Goal: Transaction & Acquisition: Book appointment/travel/reservation

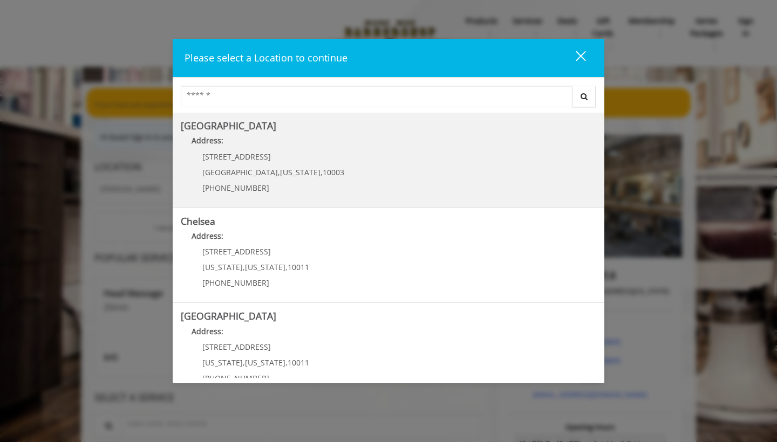
click at [278, 154] on p "[STREET_ADDRESS]" at bounding box center [273, 157] width 142 height 8
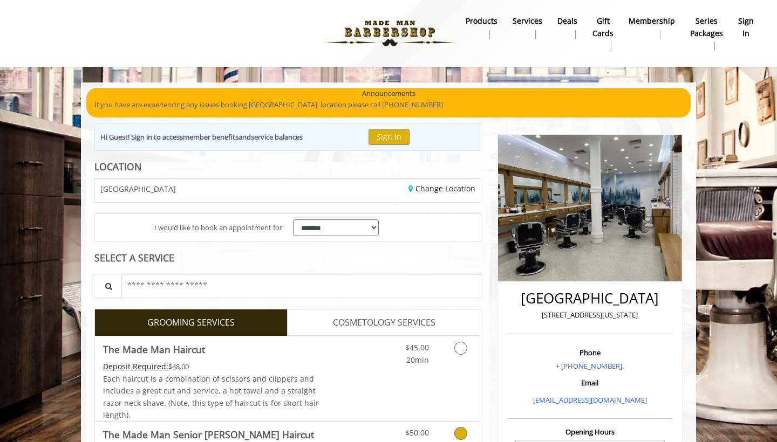
click at [439, 439] on div "Grooming services" at bounding box center [459, 437] width 44 height 30
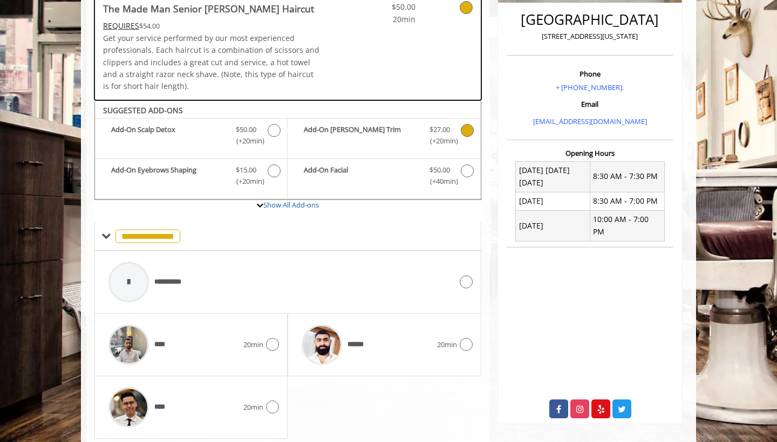
scroll to position [309, 0]
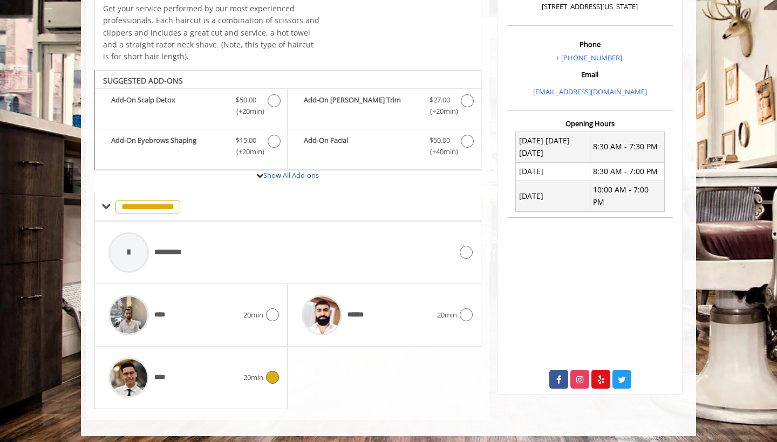
click at [230, 370] on div "****" at bounding box center [173, 377] width 140 height 51
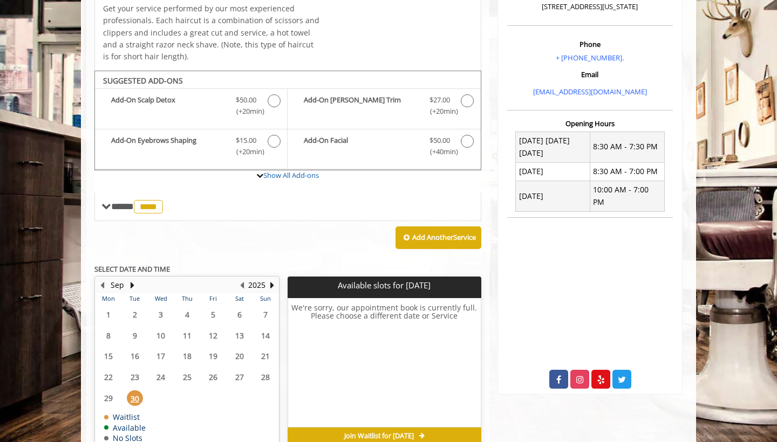
scroll to position [359, 0]
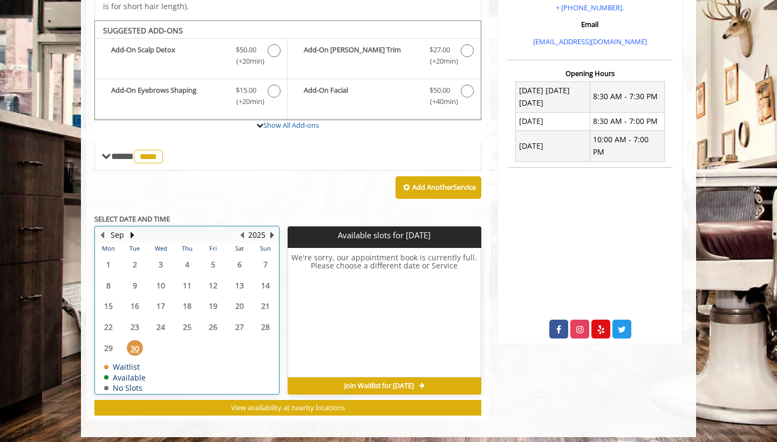
click at [271, 229] on button "Next Year" at bounding box center [272, 235] width 9 height 12
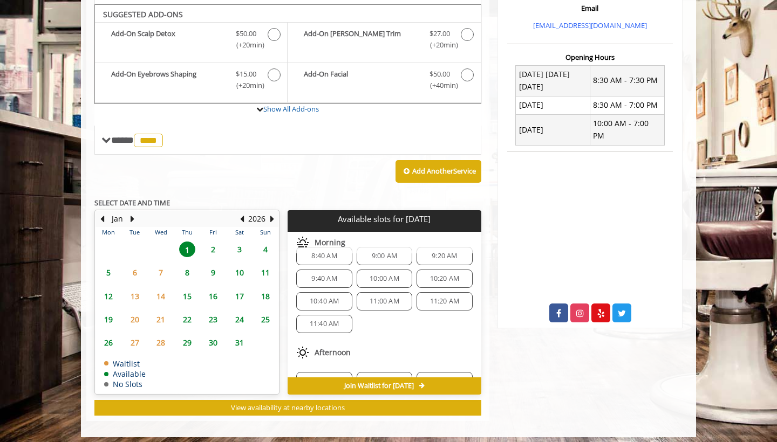
scroll to position [22, 0]
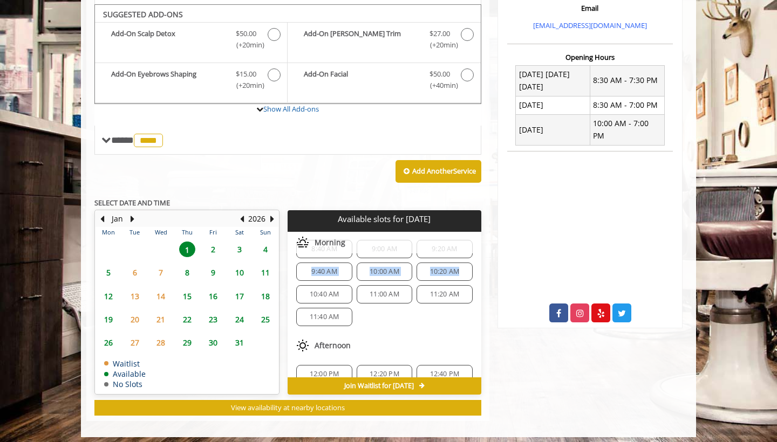
drag, startPoint x: 481, startPoint y: 262, endPoint x: 481, endPoint y: 248, distance: 14.0
click at [481, 248] on div "Choose a time below for Thu, Jan 01 2026 Morning 8:40 AM 9:00 AM 9:20 AM 9:40 A…" at bounding box center [384, 305] width 193 height 146
drag, startPoint x: 481, startPoint y: 257, endPoint x: 480, endPoint y: 249, distance: 8.2
click at [480, 249] on div "Choose a time below for Thu, Jan 01 2026 Morning 8:40 AM 9:00 AM 9:20 AM 9:40 A…" at bounding box center [384, 305] width 193 height 146
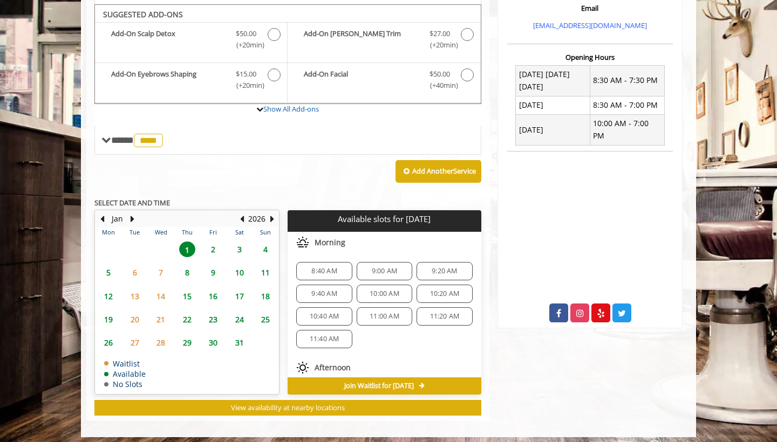
click at [379, 244] on div "Morning" at bounding box center [384, 243] width 193 height 22
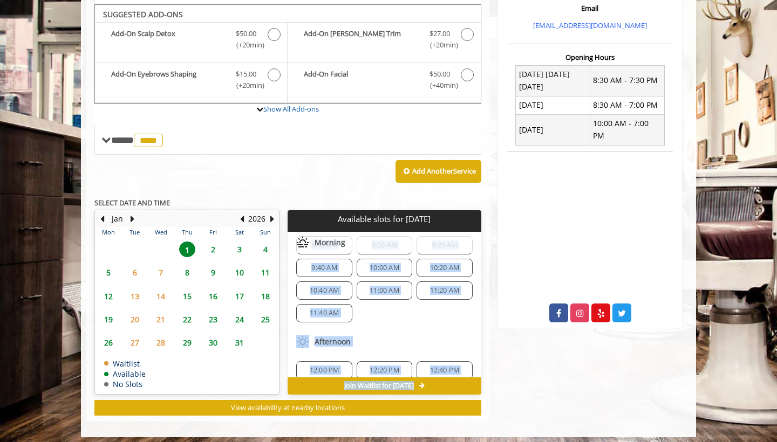
scroll to position [49, 0]
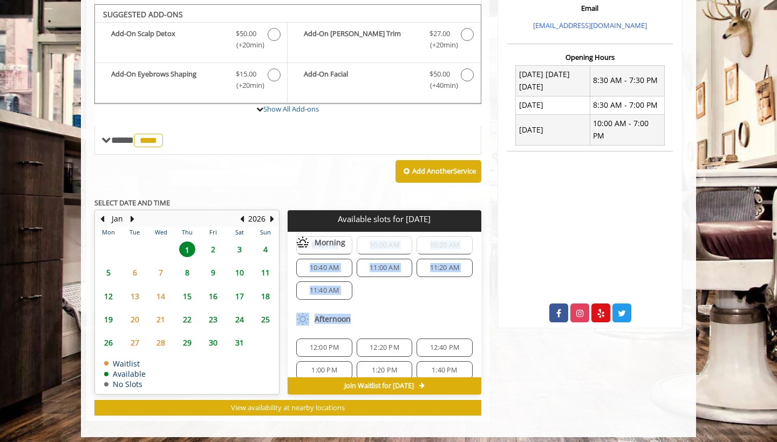
drag, startPoint x: 392, startPoint y: 236, endPoint x: 444, endPoint y: 311, distance: 91.0
click at [444, 311] on div "Choose a time below for Thu, Jan 01 2026 Morning 8:40 AM 9:00 AM 9:20 AM 9:40 A…" at bounding box center [384, 371] width 193 height 376
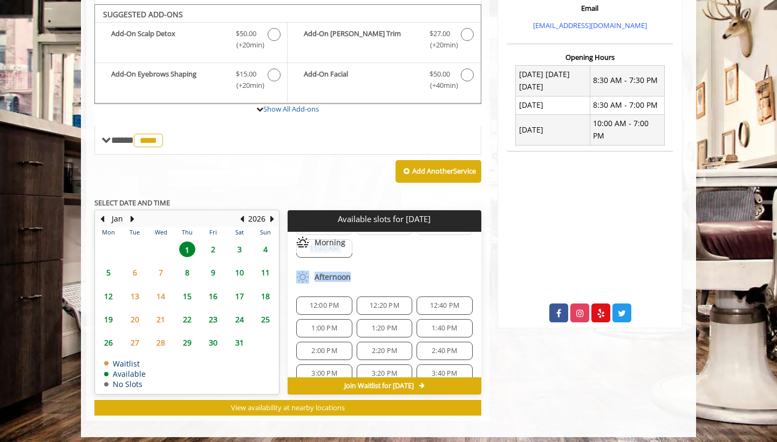
scroll to position [92, 0]
click at [385, 247] on div "Morning" at bounding box center [384, 243] width 193 height 22
drag, startPoint x: 474, startPoint y: 272, endPoint x: 477, endPoint y: 244, distance: 28.8
click at [477, 244] on div "Choose a time below for Thu, Jan 01 2026 Morning 8:40 AM 9:00 AM 9:20 AM 9:40 A…" at bounding box center [384, 305] width 193 height 146
click at [481, 244] on div "Choose a time below for Thu, Jan 01 2026 Morning 8:40 AM 9:00 AM 9:20 AM 9:40 A…" at bounding box center [384, 305] width 193 height 146
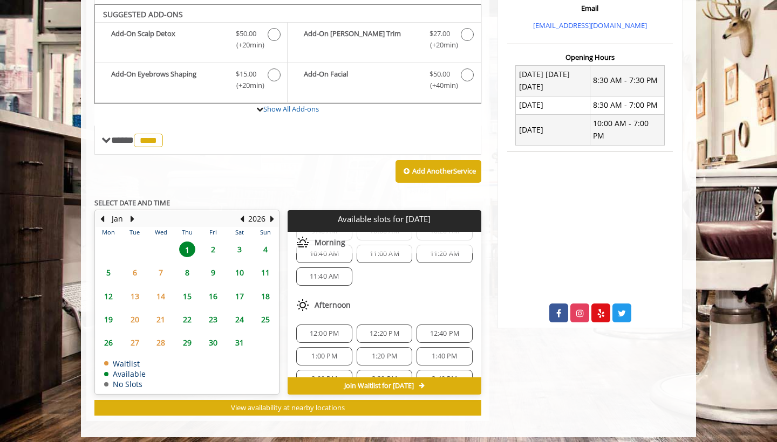
scroll to position [75, 0]
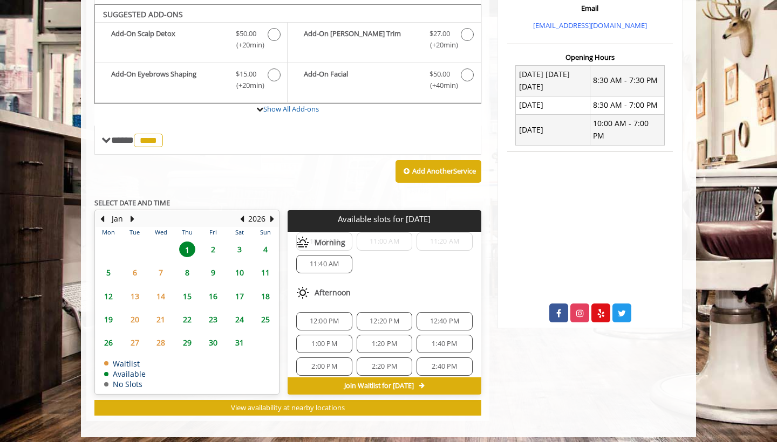
click at [481, 272] on div "Choose a time below for Thu, Jan 01 2026 Morning 8:40 AM 9:00 AM 9:20 AM 9:40 A…" at bounding box center [384, 305] width 193 height 146
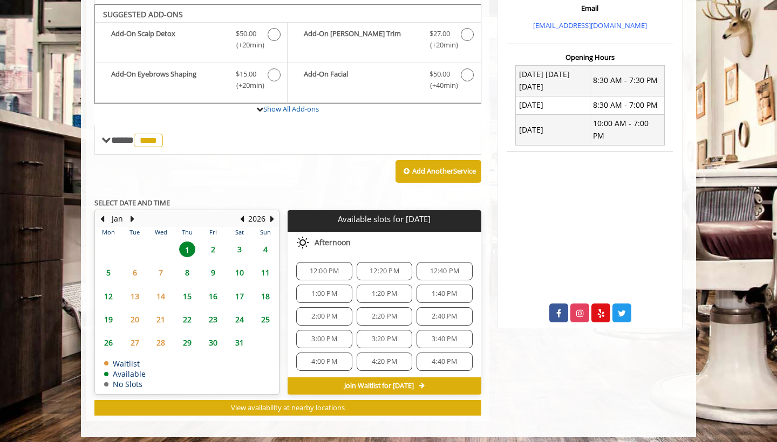
scroll to position [142, 0]
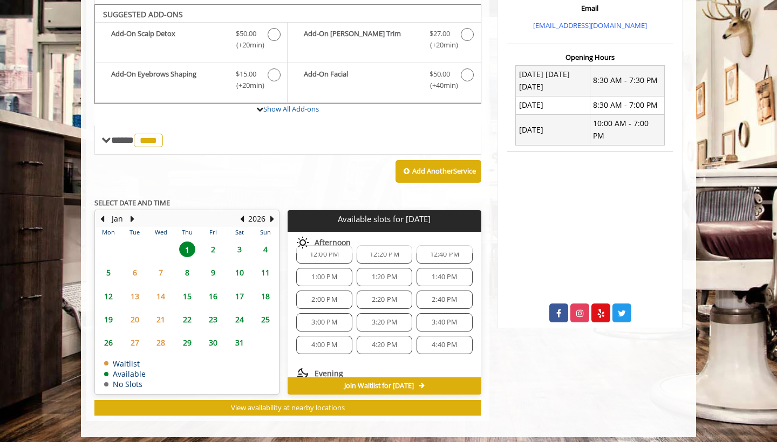
click at [484, 315] on div "**********" at bounding box center [287, 104] width 403 height 634
click at [470, 306] on div "12:00 PM 12:20 PM 12:40 PM 1:00 PM 1:20 PM 1:40 PM 2:00 PM 2:20 PM 2:40 PM 3:00…" at bounding box center [384, 300] width 193 height 126
drag, startPoint x: 474, startPoint y: 306, endPoint x: 481, endPoint y: 286, distance: 21.8
click at [481, 286] on div "**********" at bounding box center [287, 104] width 403 height 634
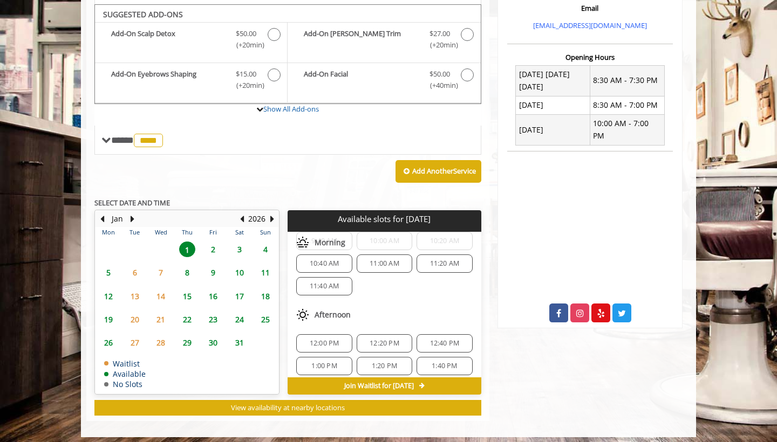
scroll to position [50, 0]
click at [105, 214] on button "Previous Month" at bounding box center [102, 219] width 9 height 12
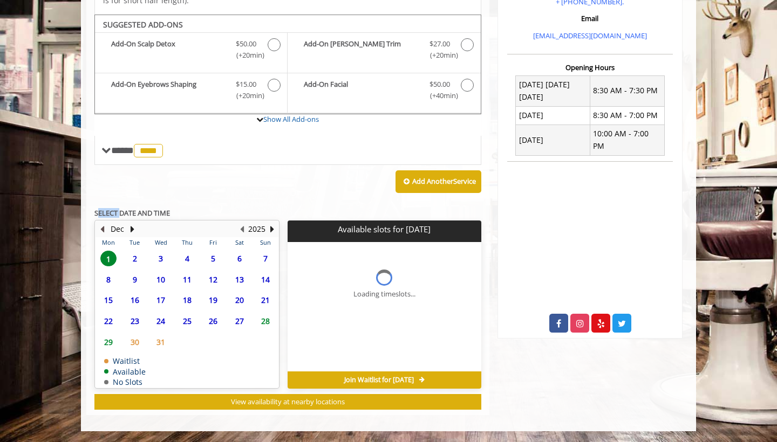
scroll to position [0, 0]
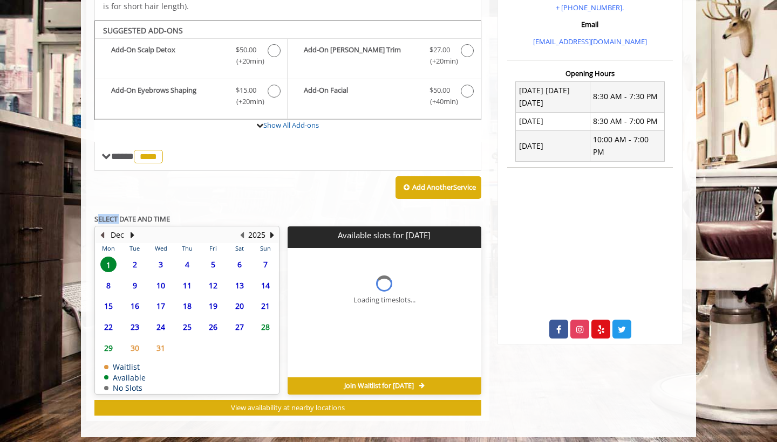
click at [105, 214] on b "SELECT DATE AND TIME" at bounding box center [132, 219] width 76 height 10
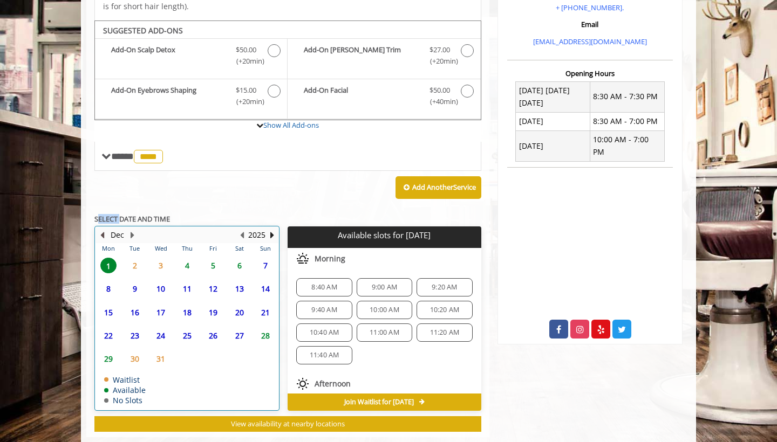
click at [104, 229] on button "Previous Month" at bounding box center [102, 235] width 9 height 12
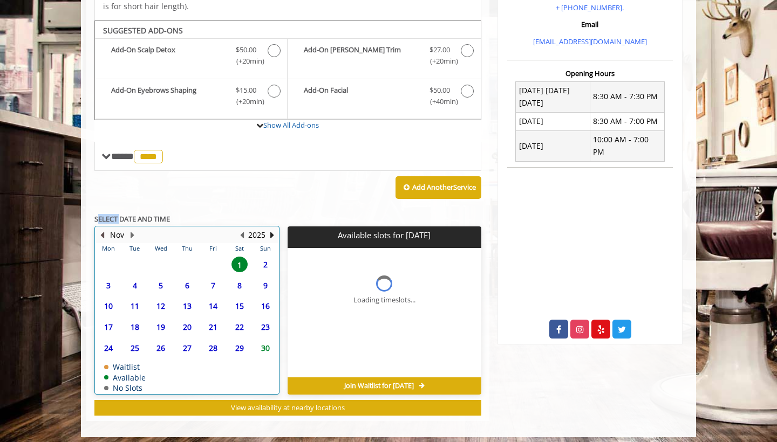
click at [104, 229] on button "Previous Month" at bounding box center [102, 235] width 9 height 12
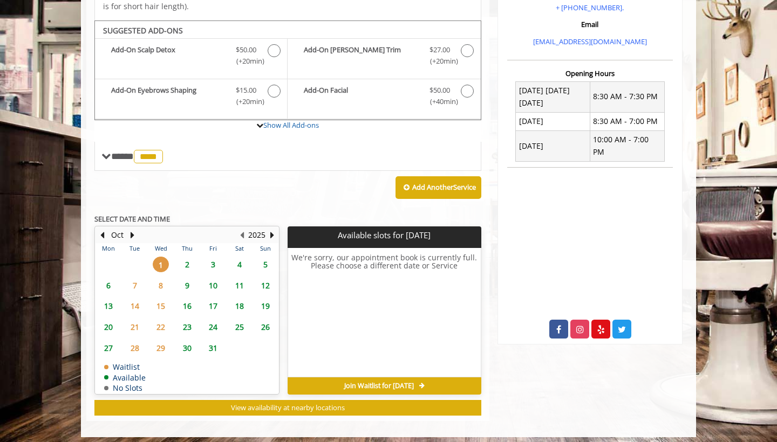
click at [190, 259] on span "2" at bounding box center [187, 265] width 16 height 16
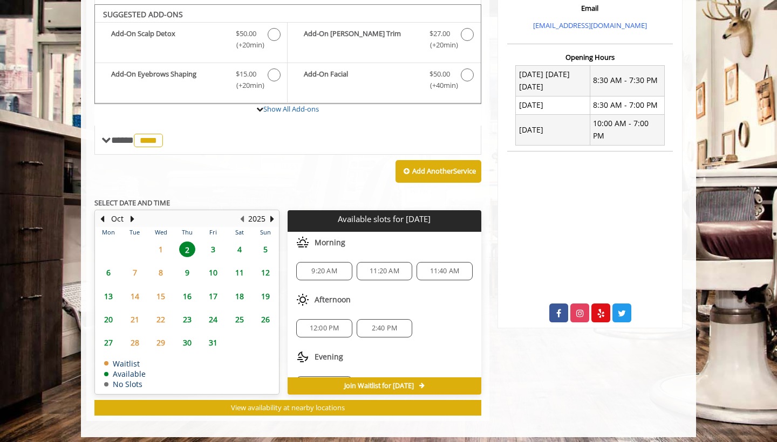
click at [395, 324] on span "2:40 PM" at bounding box center [384, 328] width 46 height 9
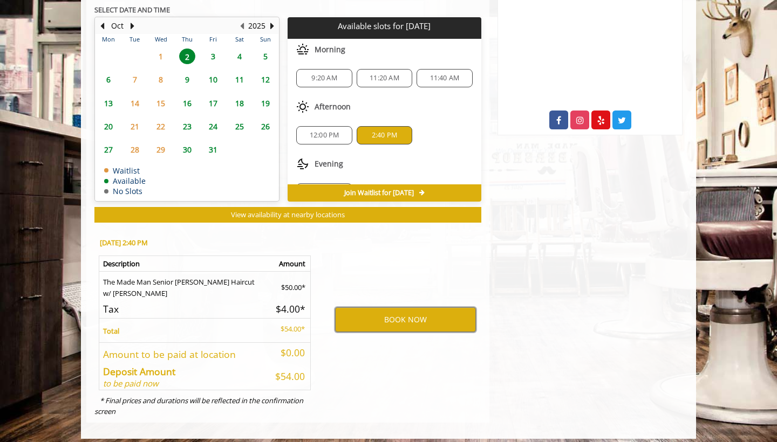
scroll to position [567, 0]
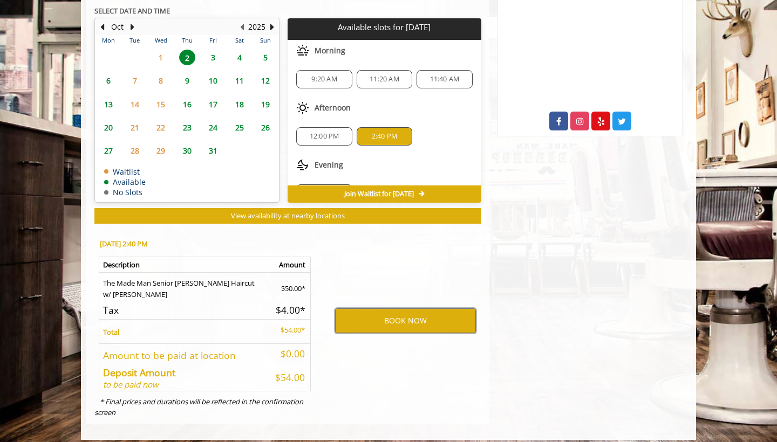
drag, startPoint x: 381, startPoint y: 312, endPoint x: 489, endPoint y: 184, distance: 167.3
drag, startPoint x: 353, startPoint y: 322, endPoint x: 240, endPoint y: 279, distance: 121.2
click at [240, 279] on div "Thu, Oct 02 2025 @ 2:40 PM Description Amount The Made Man Senior Barber Haircu…" at bounding box center [287, 326] width 403 height 195
drag, startPoint x: 240, startPoint y: 279, endPoint x: 310, endPoint y: 383, distance: 125.1
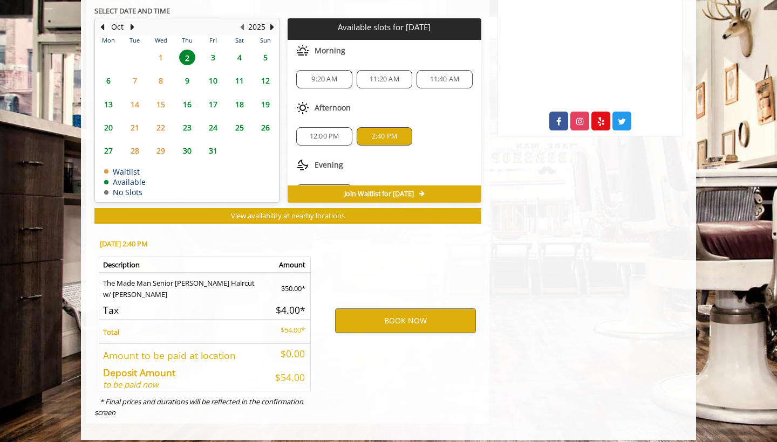
click at [310, 383] on table "Description Amount The Made Man Senior Barber Haircut w/ Mike $50.00* Tax $4.00…" at bounding box center [205, 324] width 212 height 135
click at [288, 308] on h5 "$4.00*" at bounding box center [289, 310] width 32 height 10
drag, startPoint x: 359, startPoint y: 310, endPoint x: 415, endPoint y: 235, distance: 92.9
click at [415, 235] on div "BOOK NOW" at bounding box center [406, 321] width 168 height 184
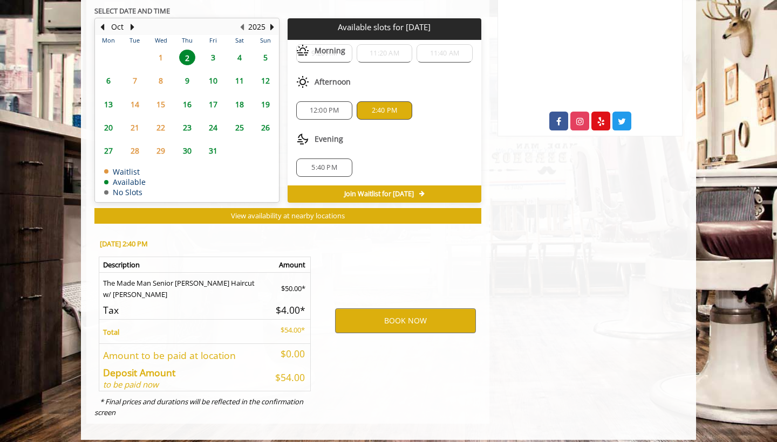
scroll to position [0, 0]
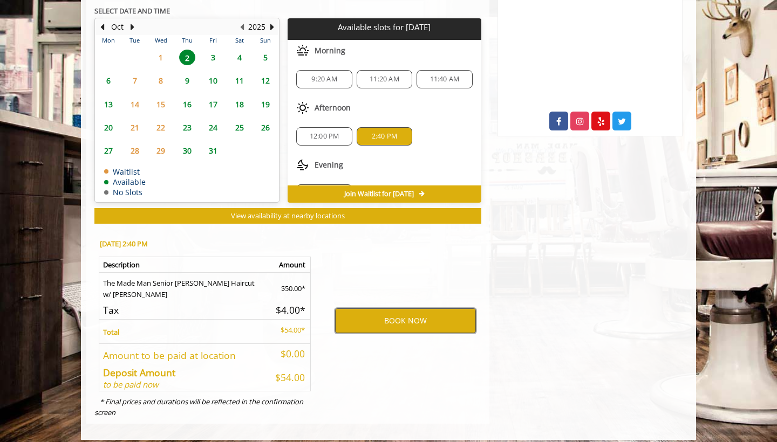
click at [385, 315] on button "BOOK NOW" at bounding box center [405, 321] width 141 height 25
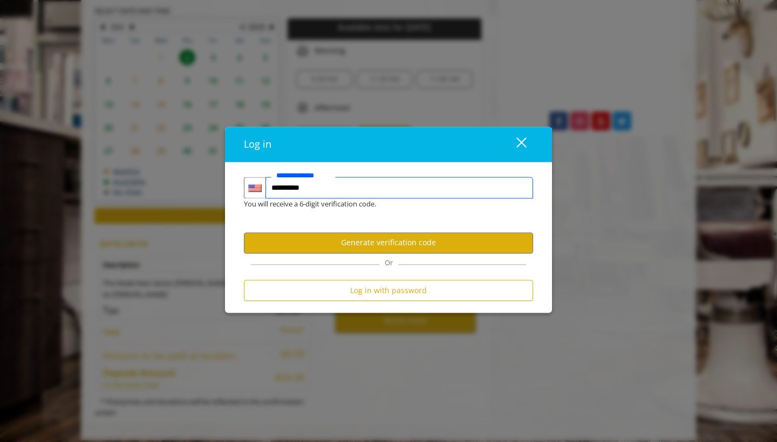
type input "**********"
click at [330, 237] on button "Generate verification code" at bounding box center [388, 243] width 289 height 21
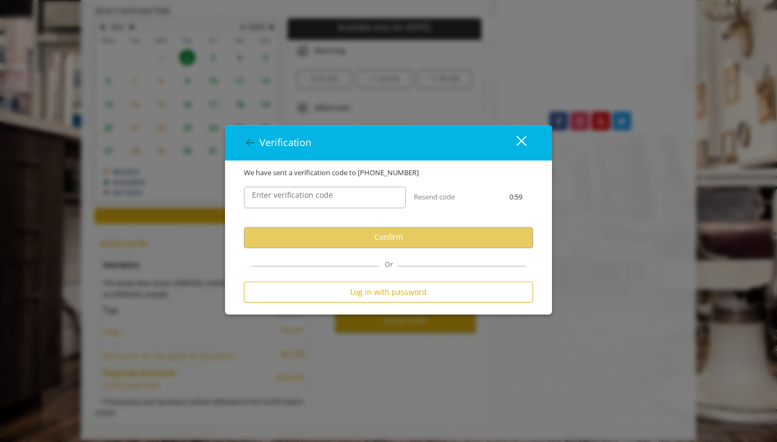
click at [327, 199] on label "Enter verification code" at bounding box center [293, 195] width 92 height 12
click at [327, 199] on input "Enter verification code" at bounding box center [325, 198] width 162 height 22
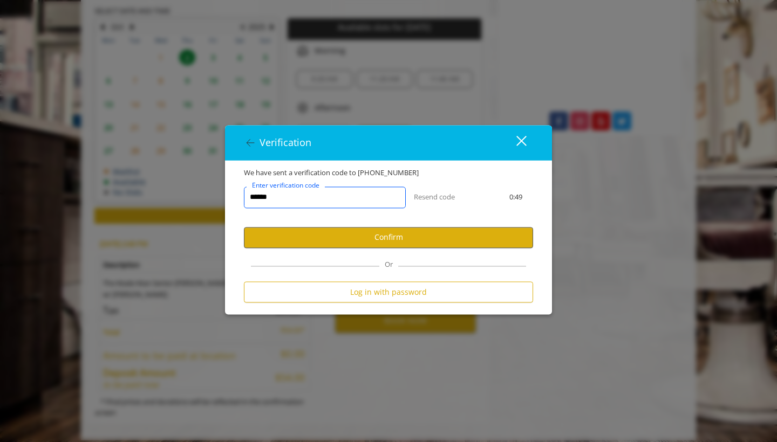
type input "******"
click at [377, 233] on button "Confirm" at bounding box center [388, 237] width 289 height 21
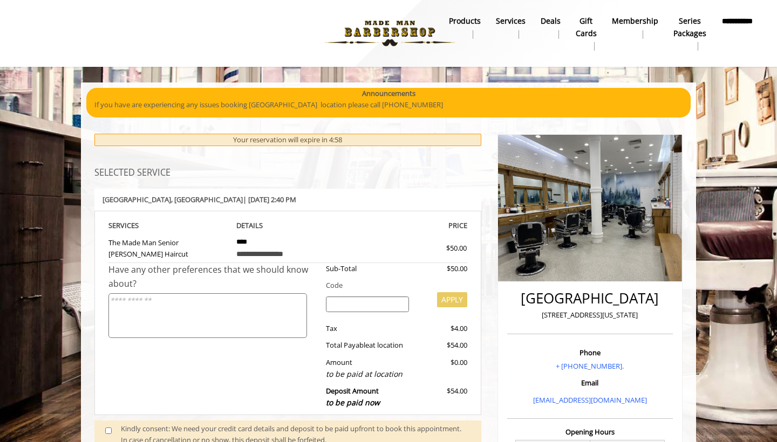
click at [768, 113] on body "**********" at bounding box center [388, 401] width 777 height 637
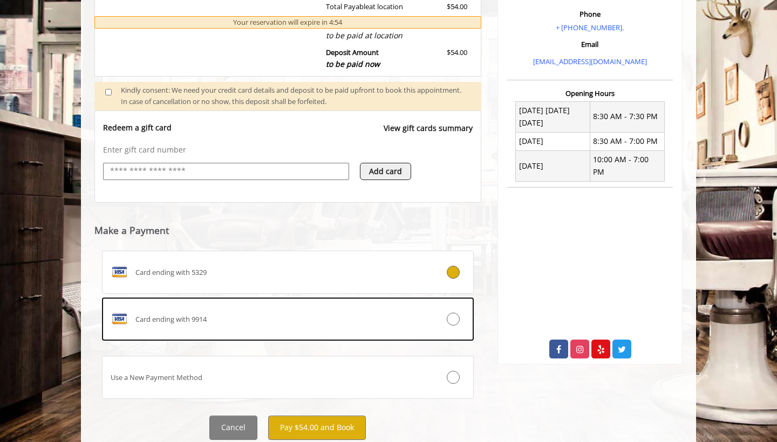
scroll to position [367, 0]
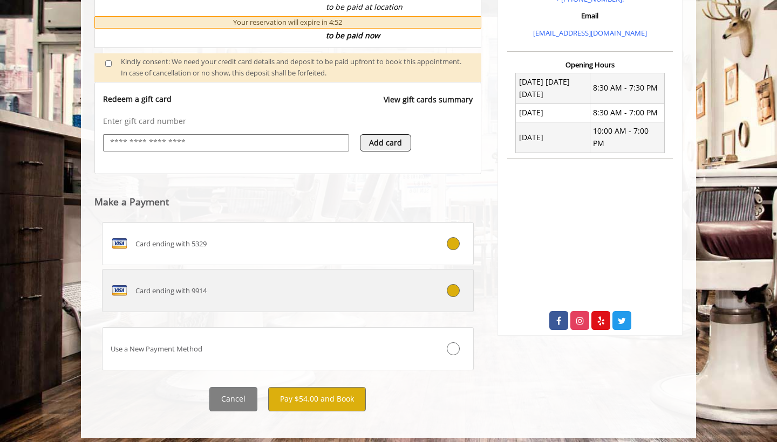
click at [397, 286] on div "Card ending with 9914" at bounding box center [257, 290] width 309 height 17
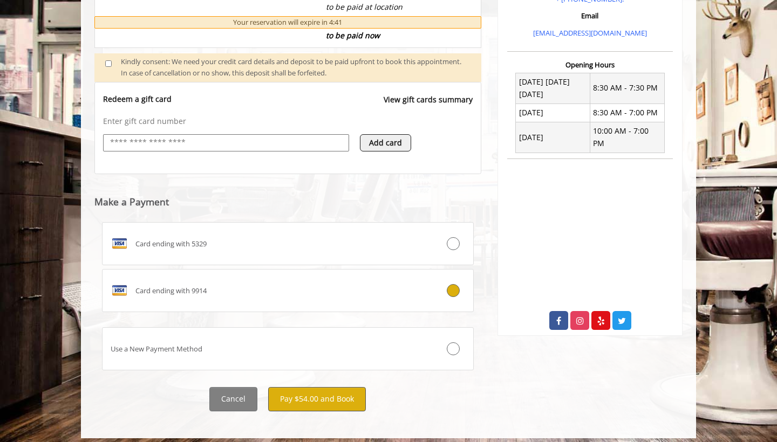
click at [305, 397] on button "Pay $54.00 and Book" at bounding box center [317, 399] width 98 height 24
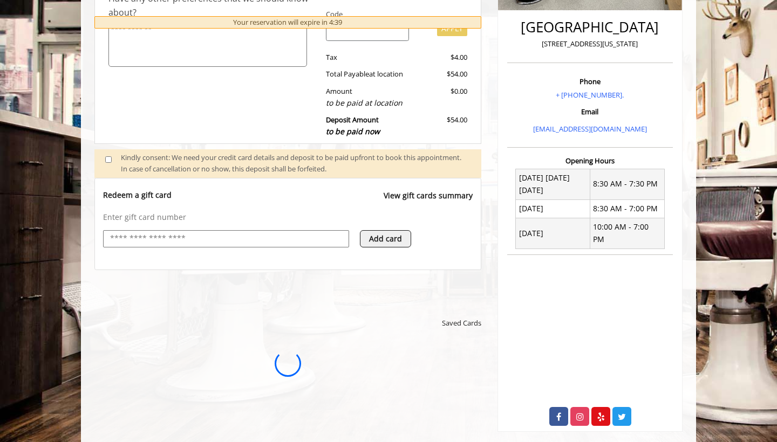
scroll to position [0, 0]
drag, startPoint x: 776, startPoint y: 188, endPoint x: 775, endPoint y: 145, distance: 43.7
click at [775, 145] on body "**********" at bounding box center [388, 264] width 777 height 907
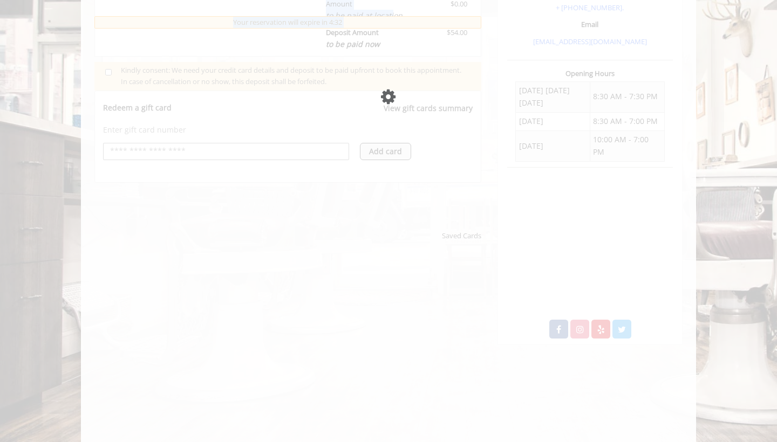
scroll to position [368, 0]
